Goal: Task Accomplishment & Management: Complete application form

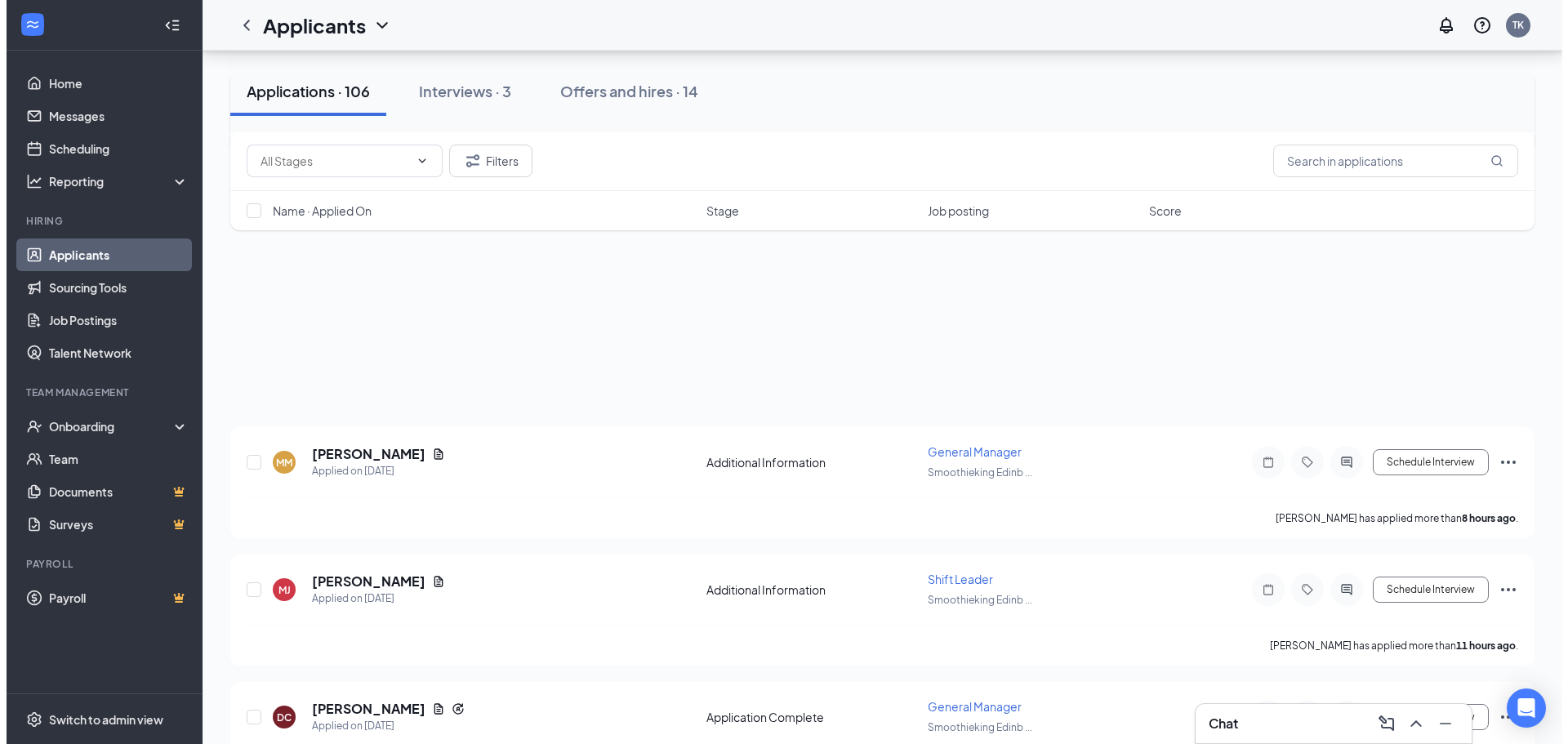
scroll to position [572, 0]
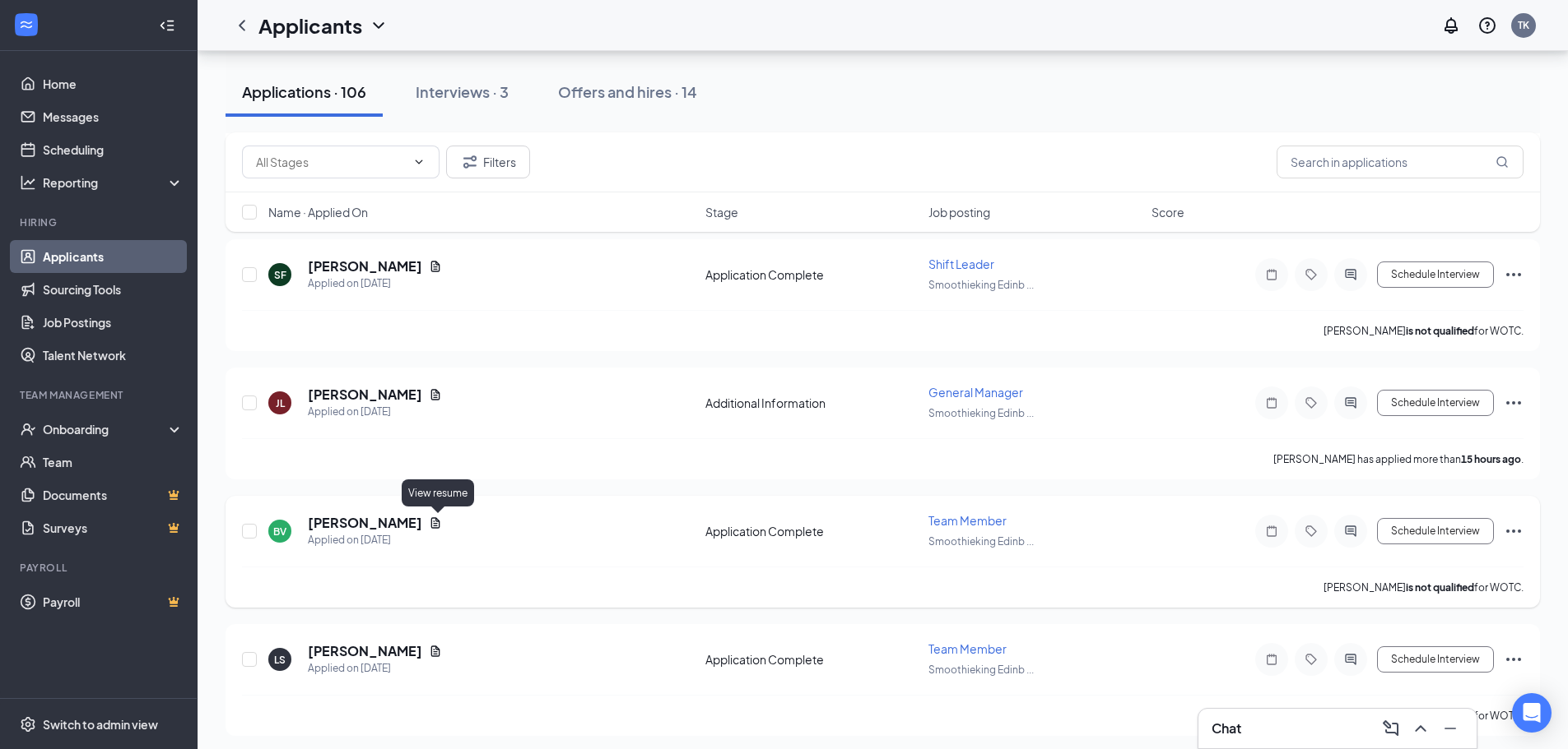
click at [441, 523] on icon "Document" at bounding box center [435, 523] width 13 height 13
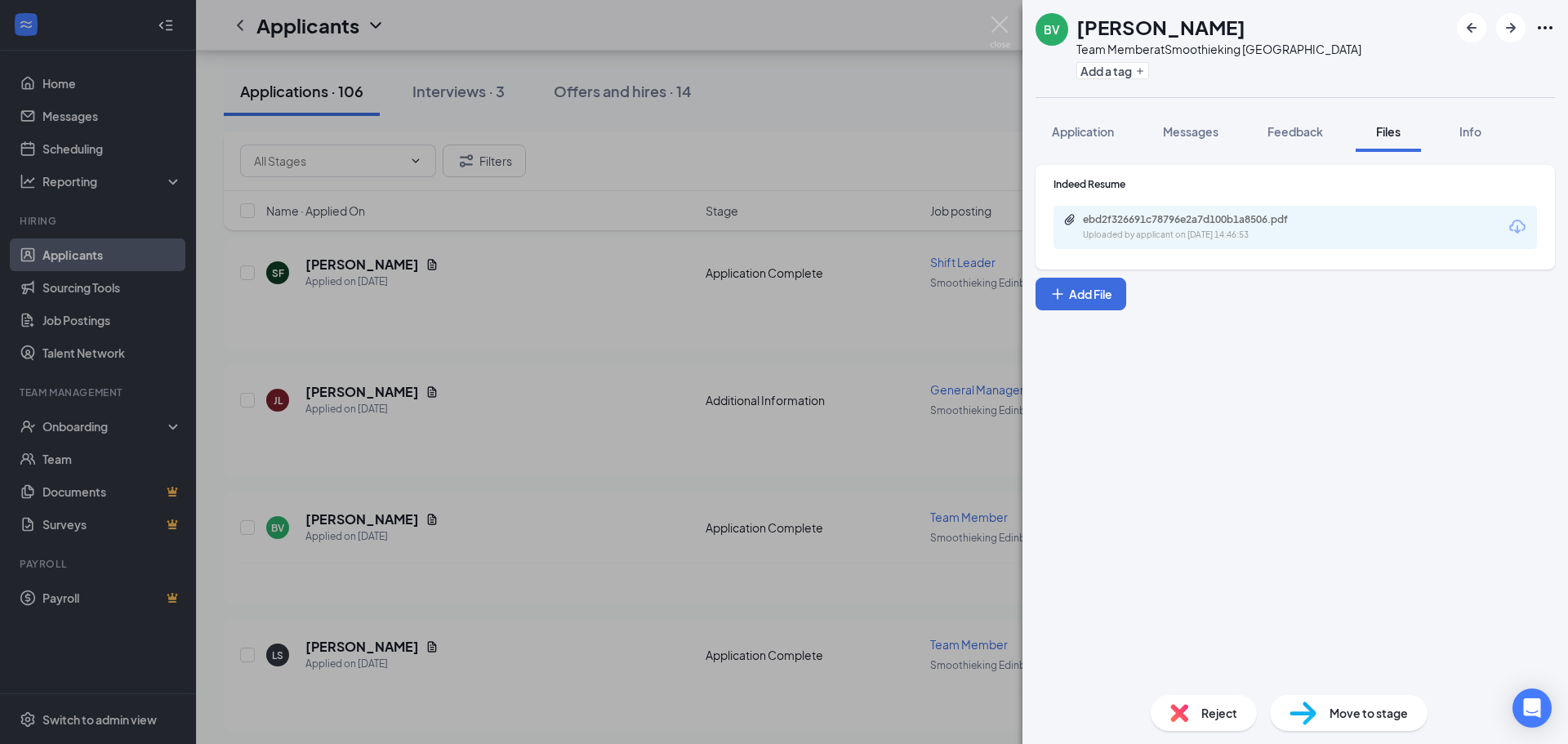
click at [1481, 233] on div "ebd2f326691c78796e2a7d100b1a8506.pdf Uploaded by applicant on [DATE] 14:46:53" at bounding box center [1295, 228] width 483 height 43
click at [1260, 267] on div "Indeed Resume ebd2f326691c78796e2a7d100b1a8506.pdf Uploaded by applicant on [DA…" at bounding box center [1295, 218] width 519 height 105
click at [1253, 236] on div "Uploaded by applicant on [DATE] 14:46:53" at bounding box center [1205, 235] width 245 height 13
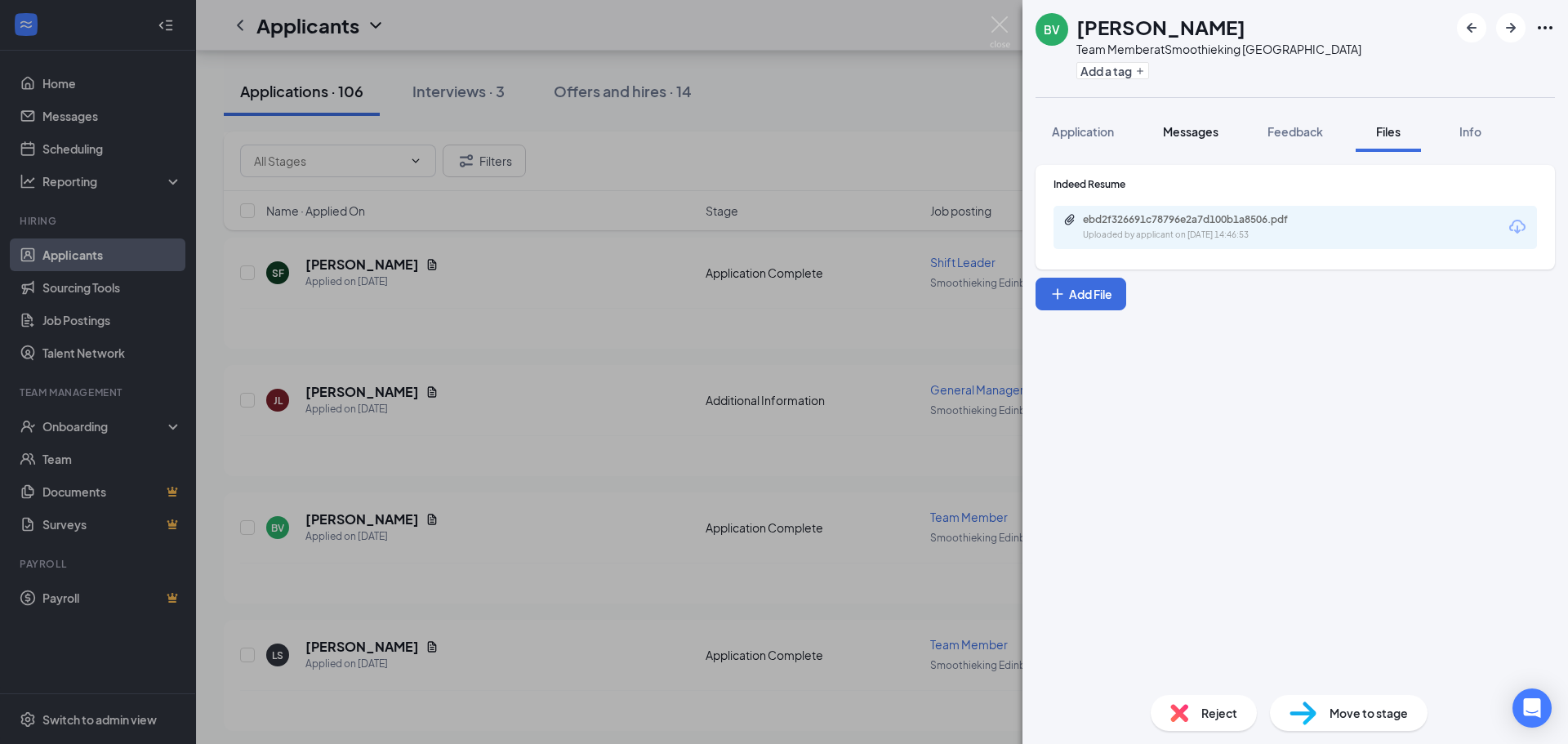
click at [1198, 139] on div "Messages" at bounding box center [1190, 132] width 56 height 16
click at [1130, 133] on button "Application" at bounding box center [1083, 132] width 95 height 41
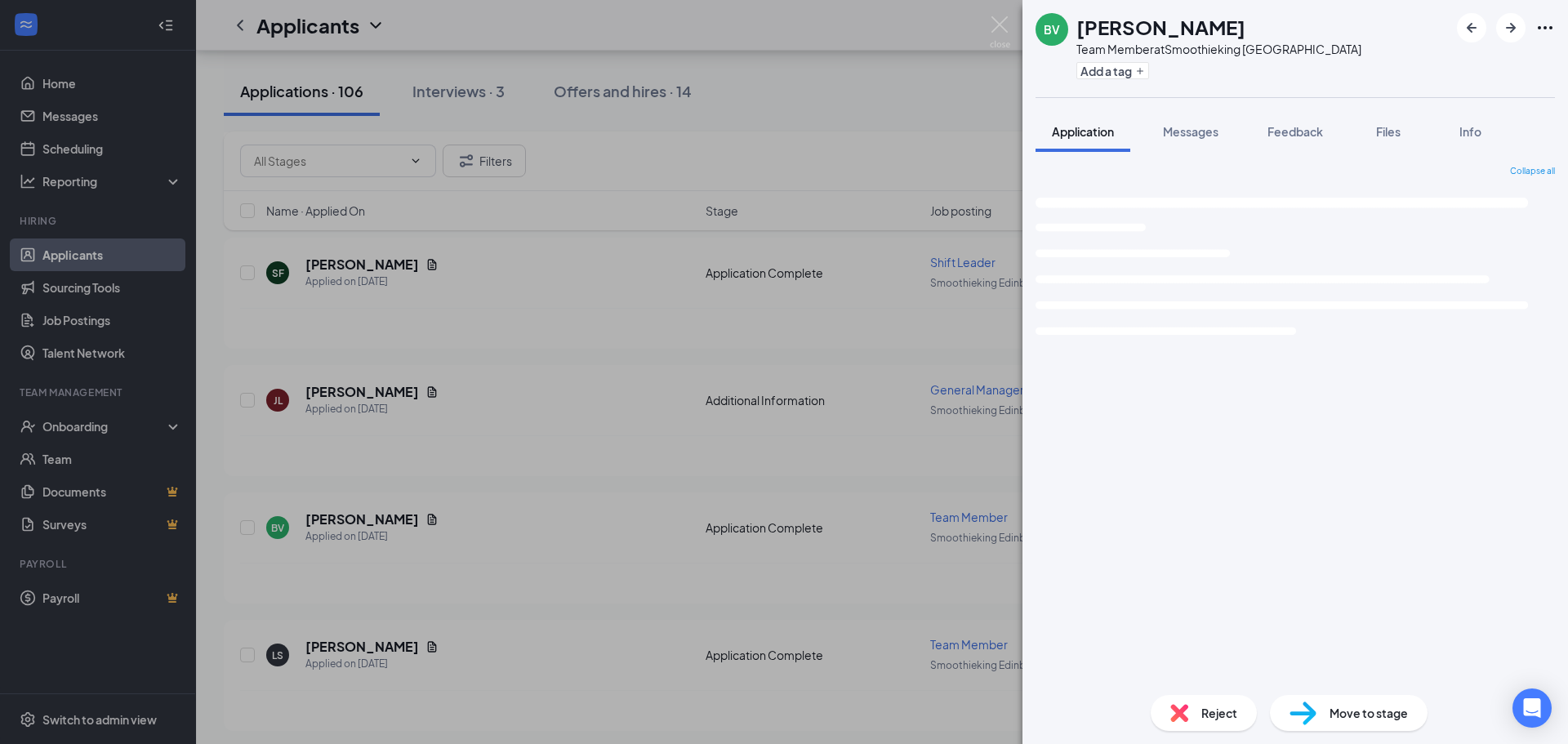
click at [1102, 149] on button "Application" at bounding box center [1083, 132] width 95 height 41
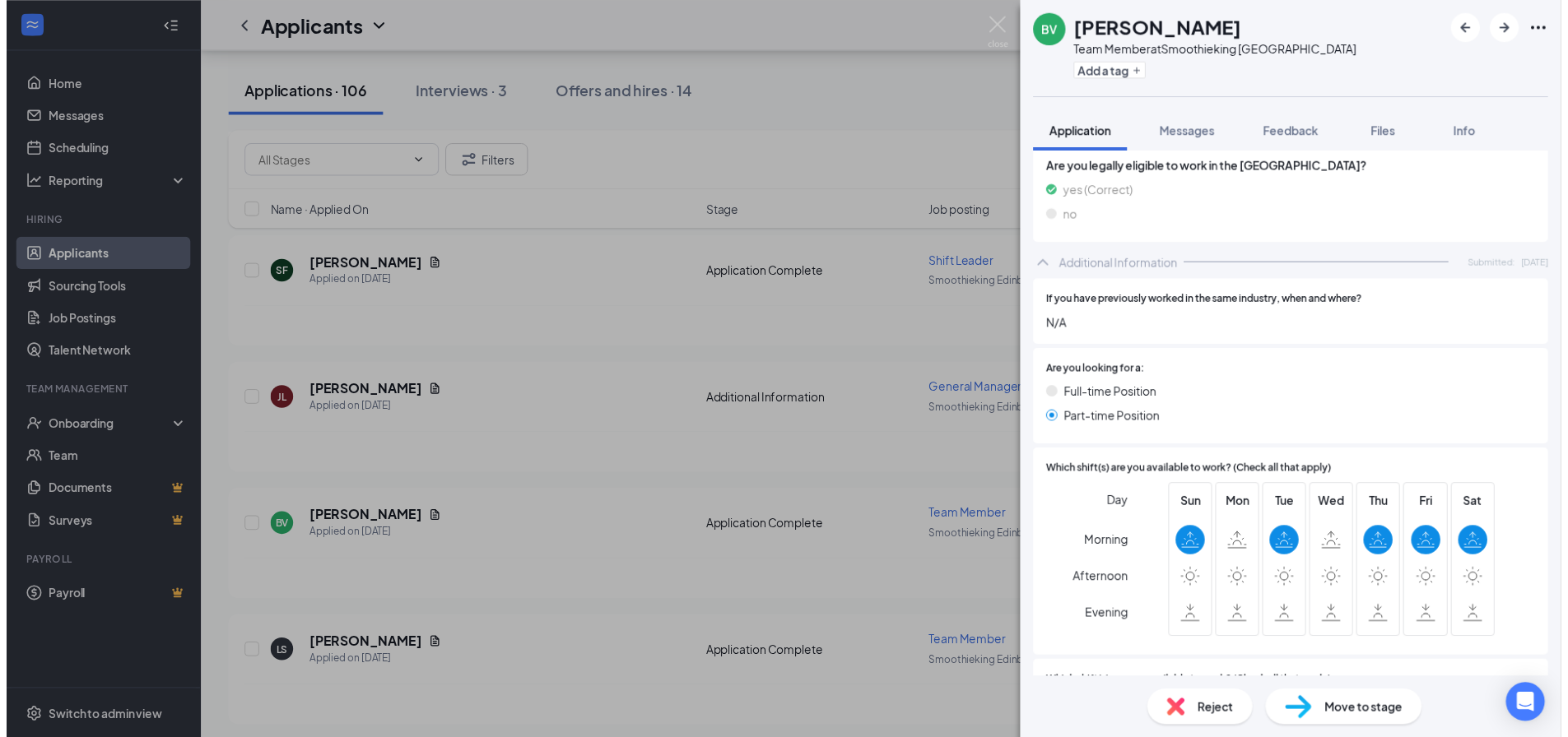
scroll to position [740, 0]
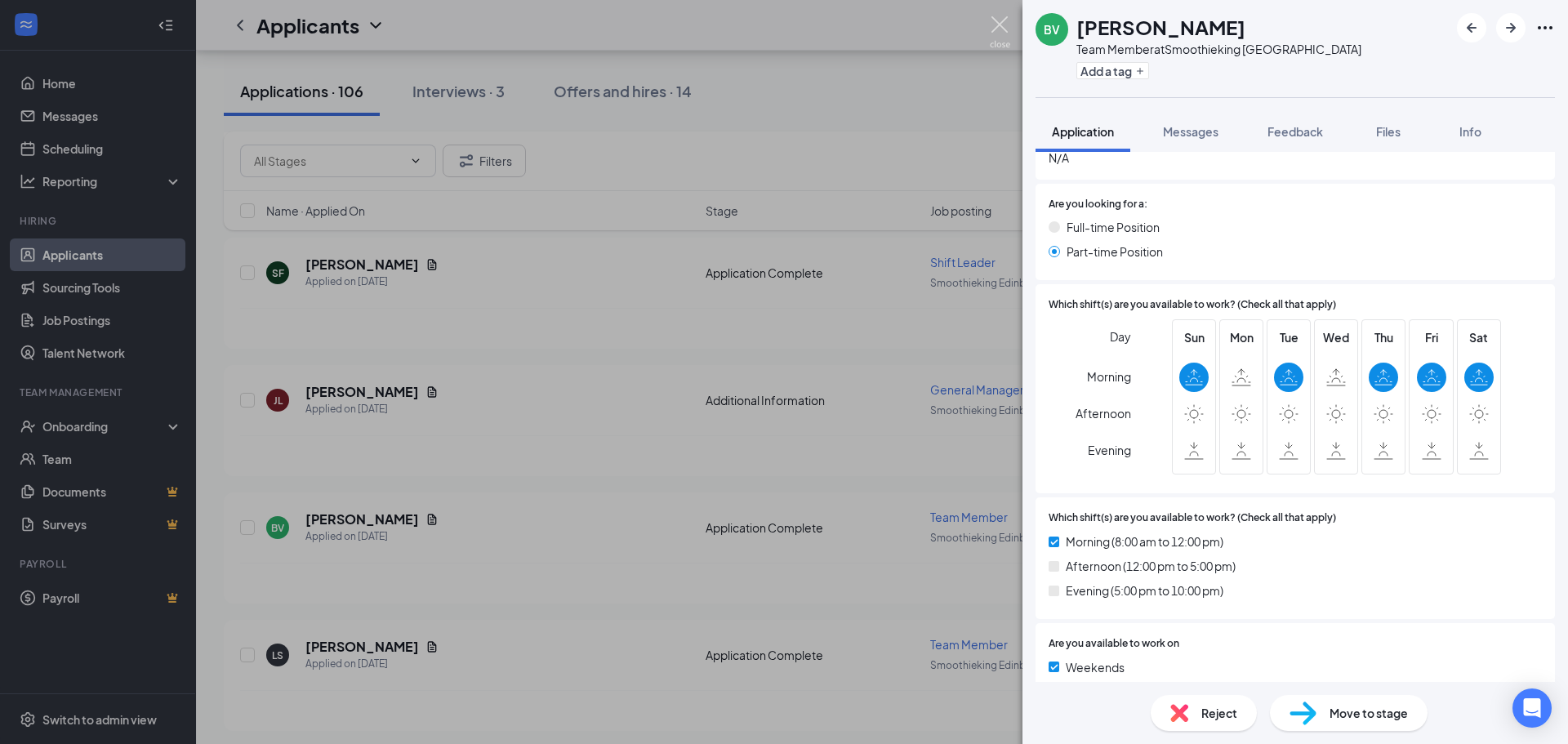
click at [1003, 34] on img at bounding box center [1000, 32] width 20 height 32
